Goal: Check status: Check status

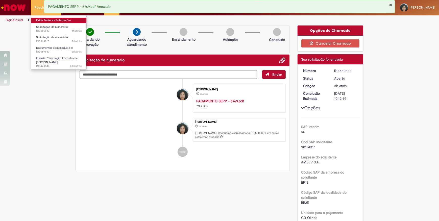
click at [45, 19] on link "Exibir Todas as Solicitações" at bounding box center [59, 21] width 56 height 6
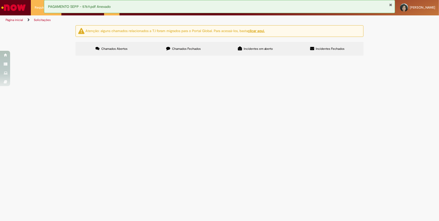
click at [0, 0] on span "PAGAMENTO SEPP - 5769" at bounding box center [0, 0] width 0 height 0
click at [0, 0] on span "NACIONAL GÁS - NOTA COM BLOQUEIO R" at bounding box center [0, 0] width 0 height 0
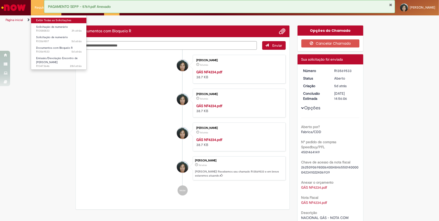
click at [48, 20] on link "Exibir Todas as Solicitações" at bounding box center [59, 21] width 56 height 6
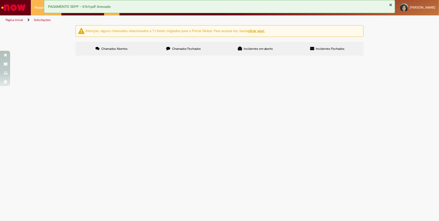
click at [0, 0] on span "PAGAMENTO SEPP - 5769" at bounding box center [0, 0] width 0 height 0
